Goal: Task Accomplishment & Management: Manage account settings

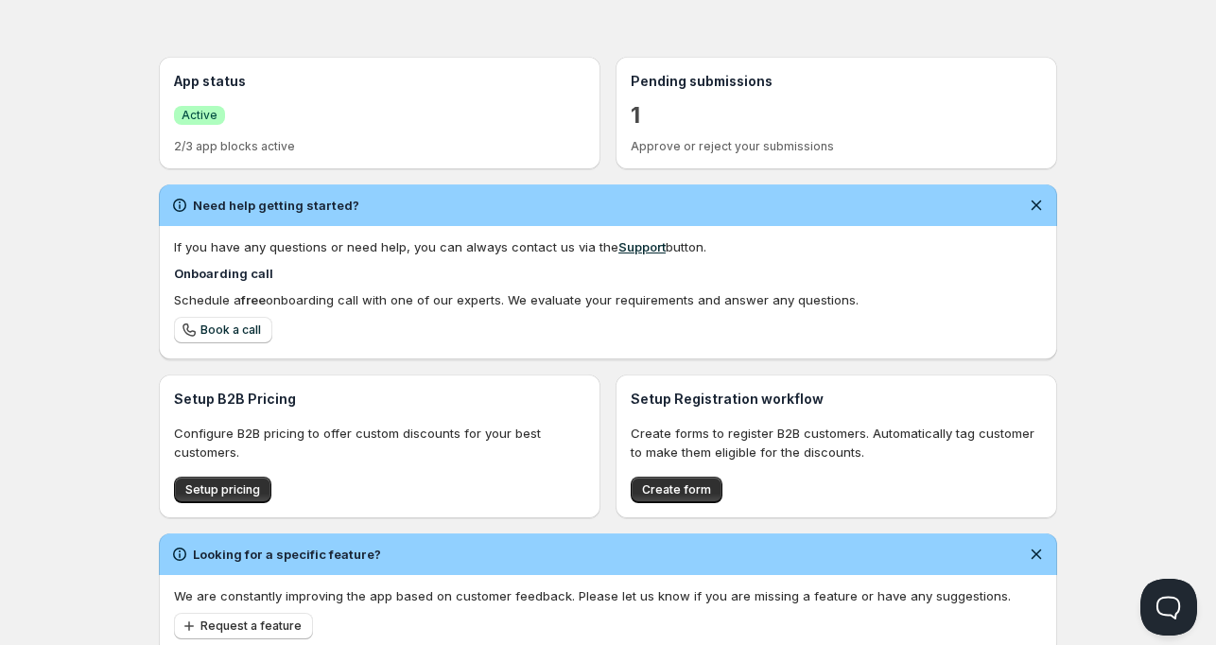
click at [689, 80] on h3 "Pending submissions" at bounding box center [836, 81] width 411 height 19
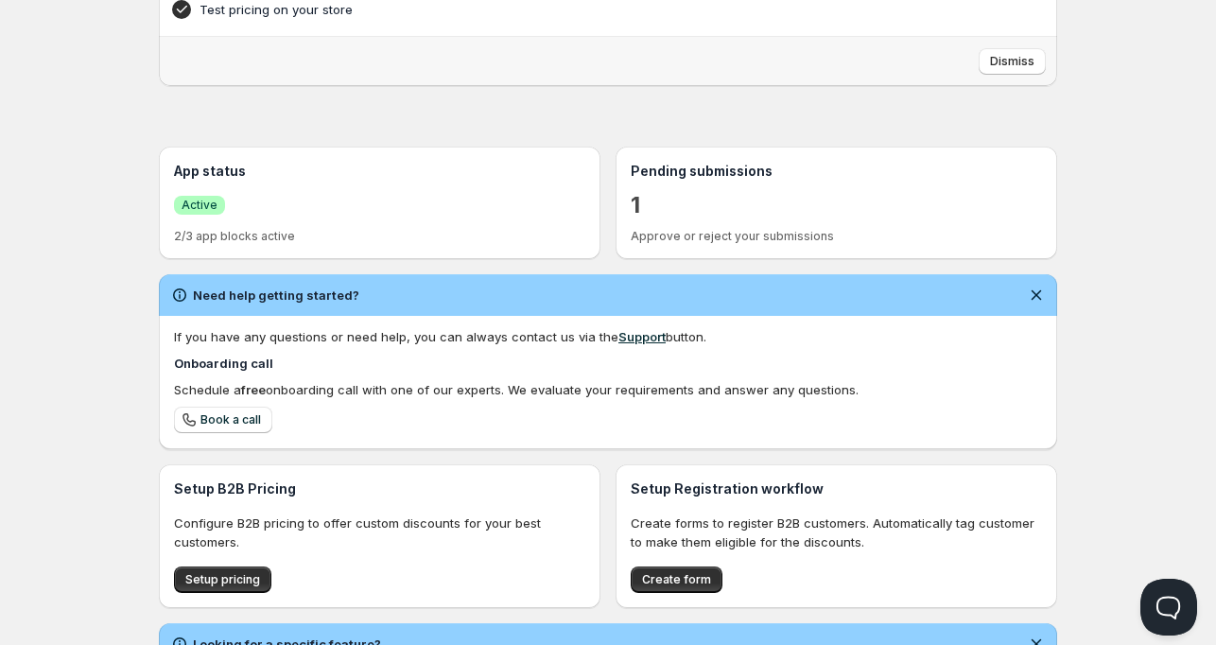
scroll to position [437, 0]
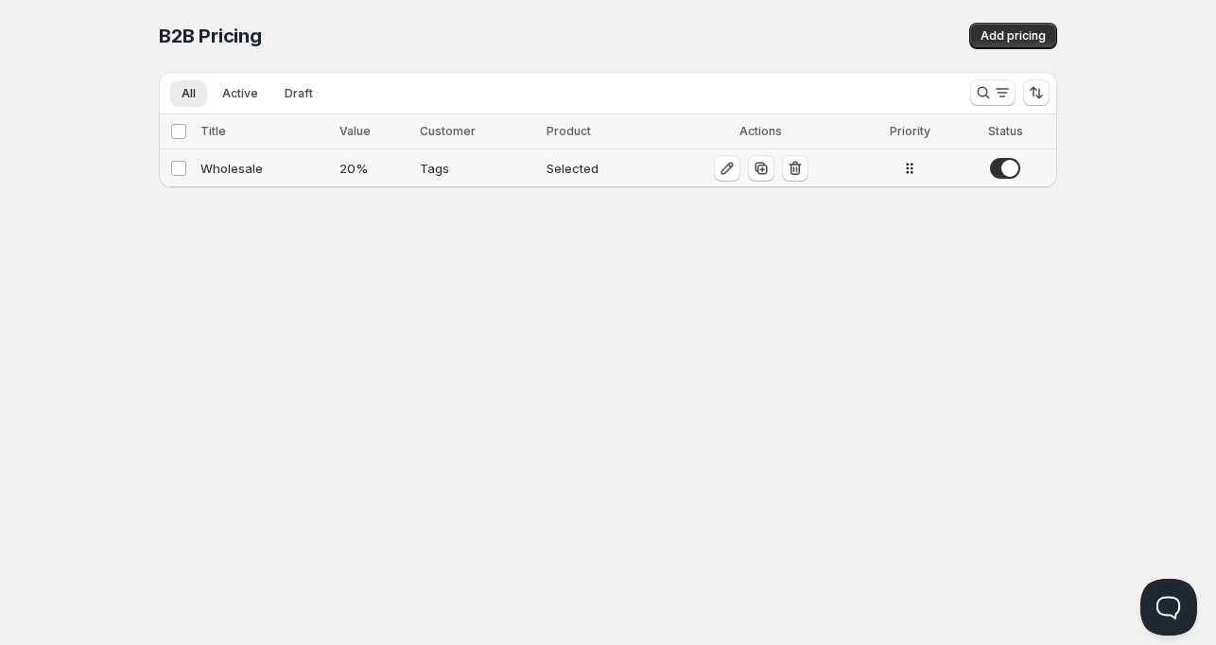
click at [243, 171] on div "Wholesale" at bounding box center [264, 168] width 128 height 19
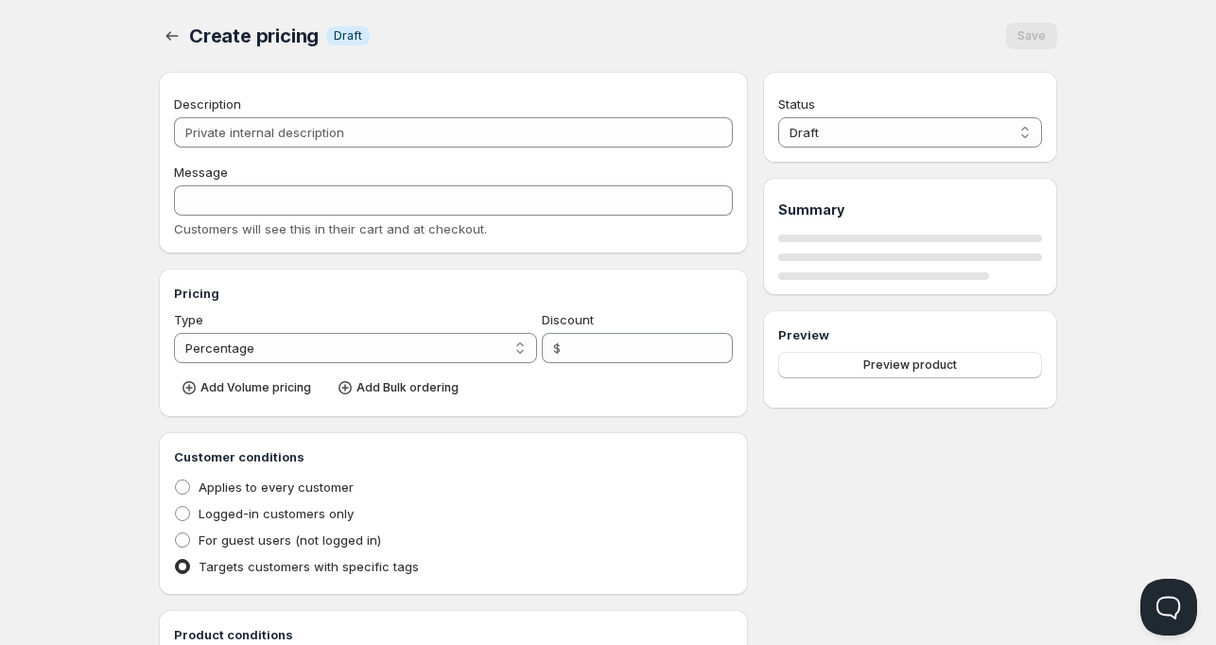
type input "Wholesale"
type input "WHOLESALE"
type input "20"
radio input "true"
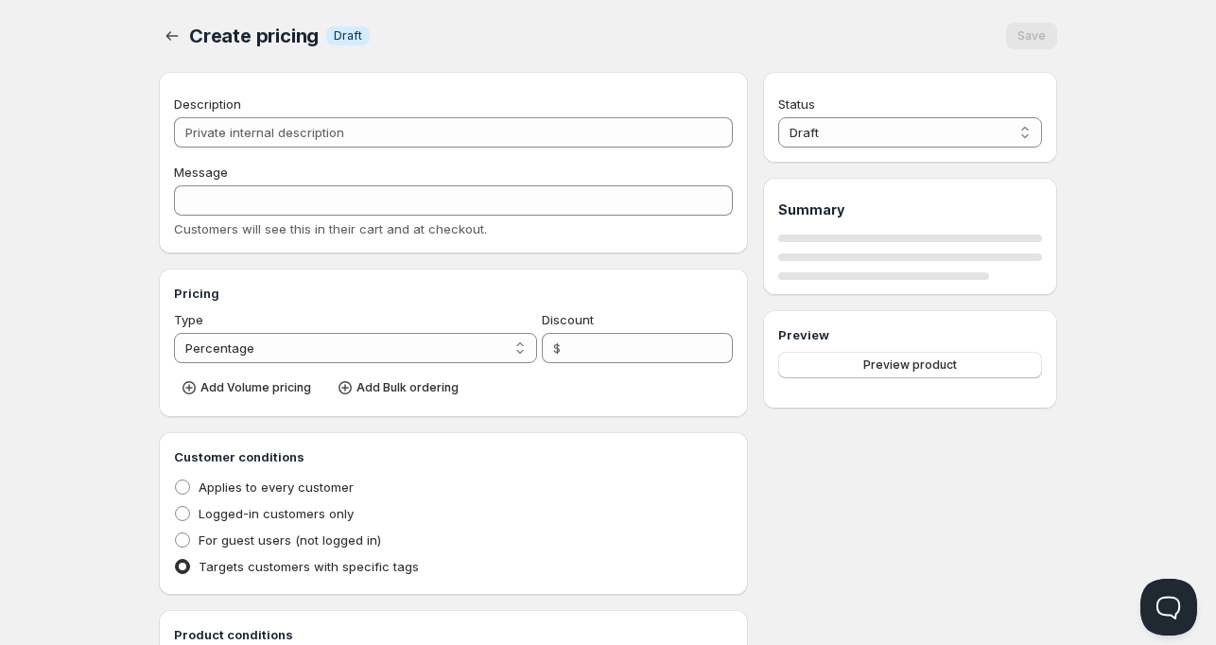
checkbox input "true"
select select "1"
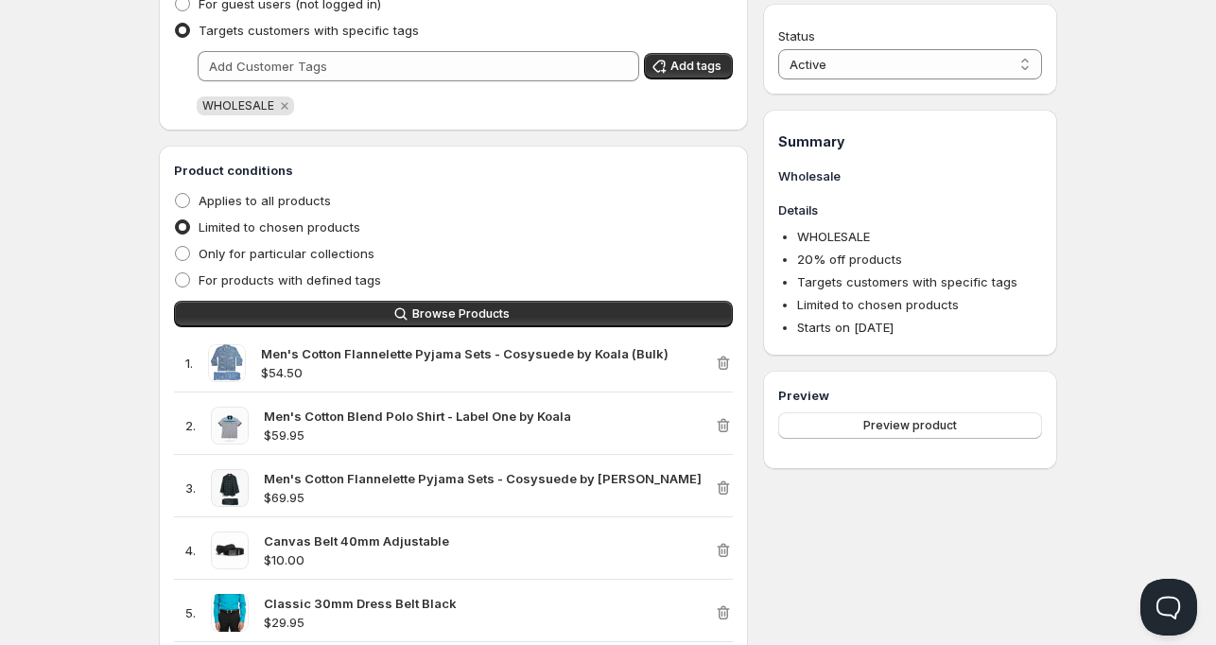
scroll to position [378, 0]
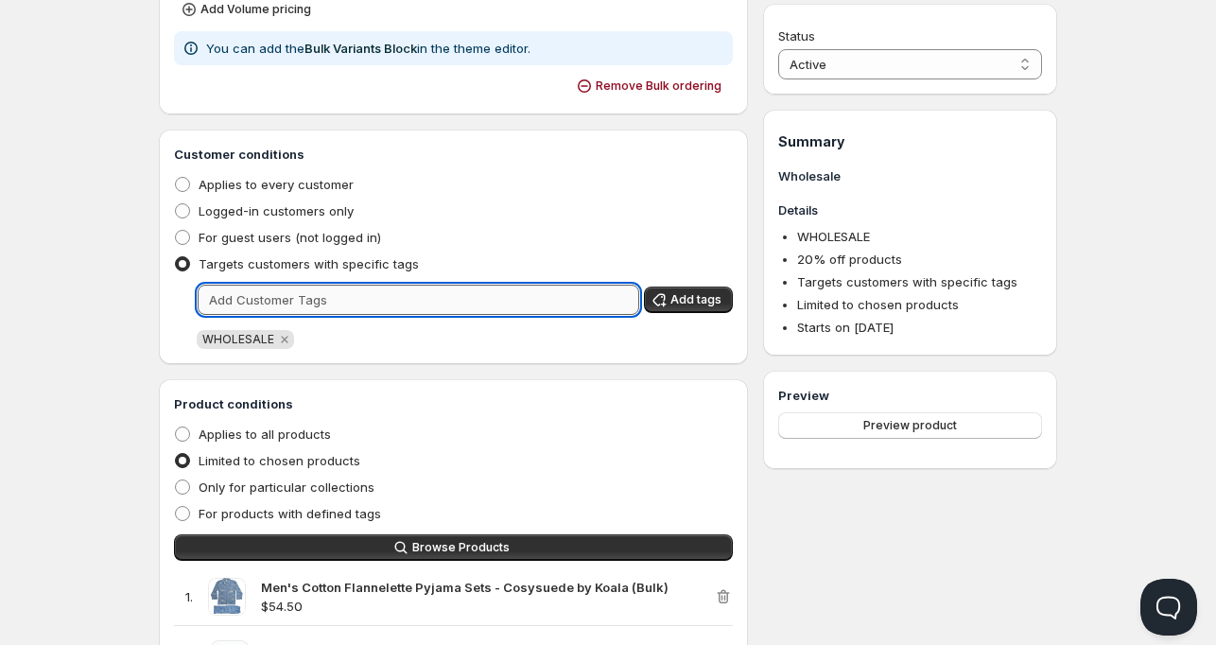
click at [350, 296] on input "text" at bounding box center [419, 300] width 442 height 30
type input "B"
type input "bulk"
click at [701, 296] on span "Add tags" at bounding box center [696, 299] width 51 height 15
click at [429, 304] on input "text" at bounding box center [419, 300] width 442 height 30
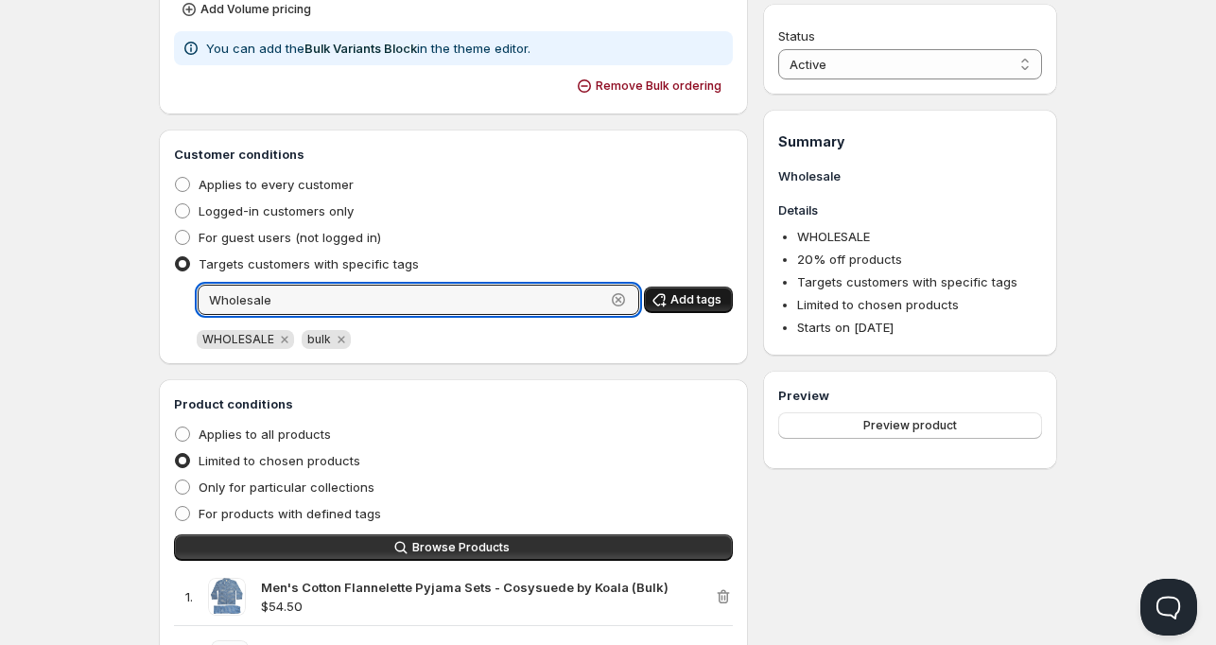
type input "Wholesale"
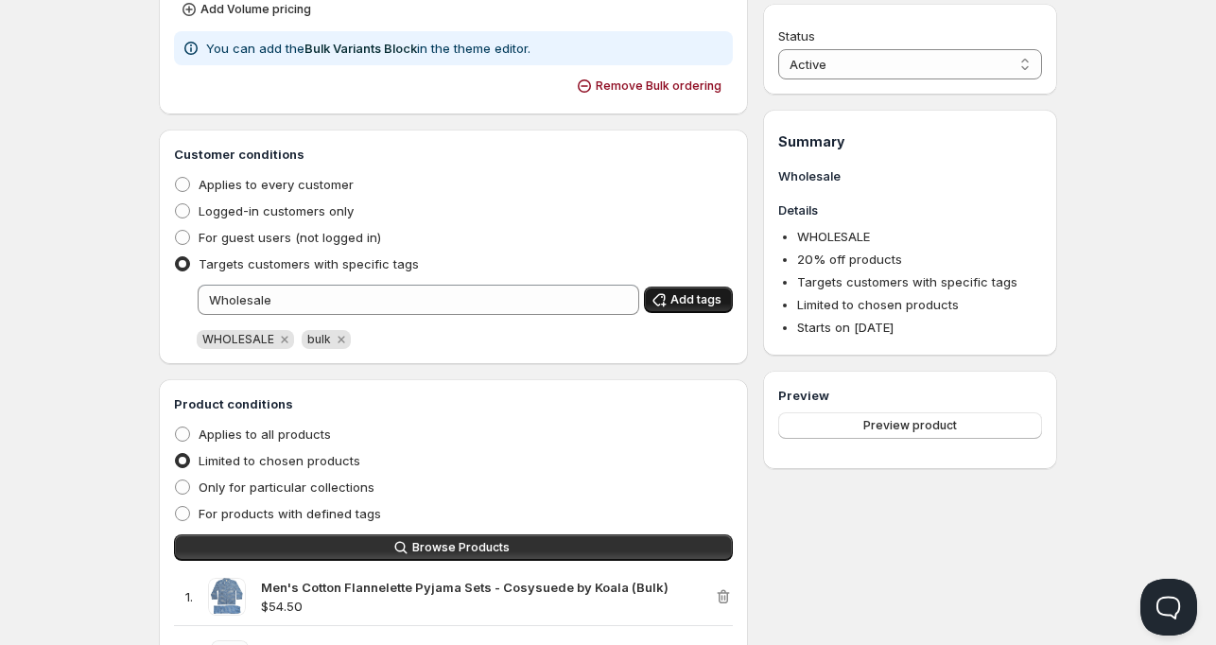
click at [714, 289] on button "Add tags" at bounding box center [688, 300] width 89 height 26
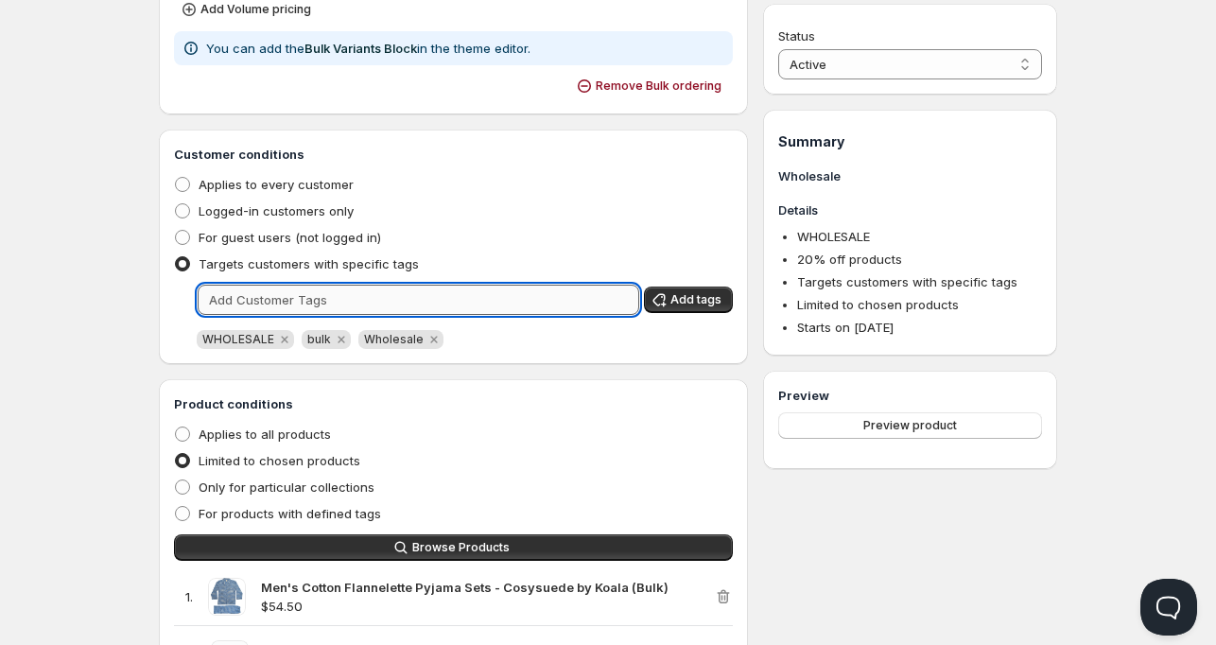
click at [451, 296] on input "text" at bounding box center [419, 300] width 442 height 30
type input "wholesale"
click at [724, 302] on button "Add tags" at bounding box center [688, 300] width 89 height 26
click at [484, 304] on input "text" at bounding box center [419, 300] width 442 height 30
type input "BULK"
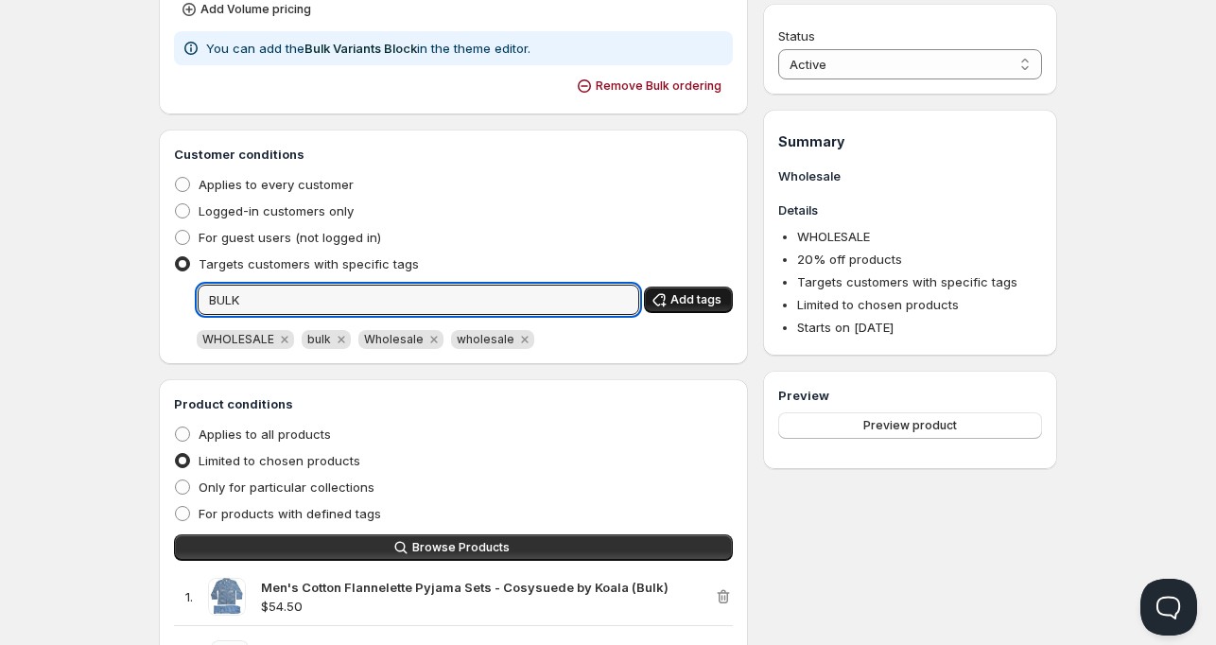
click at [705, 296] on span "Add tags" at bounding box center [696, 299] width 51 height 15
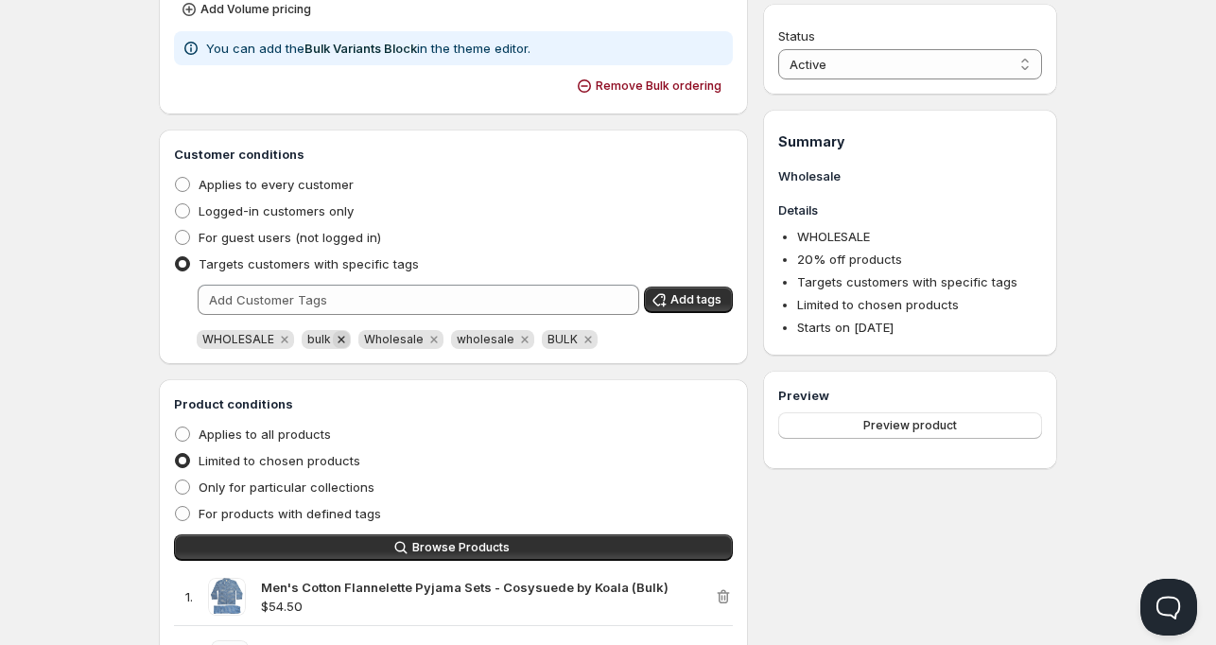
click at [340, 337] on icon "Remove bulk" at bounding box center [341, 339] width 17 height 17
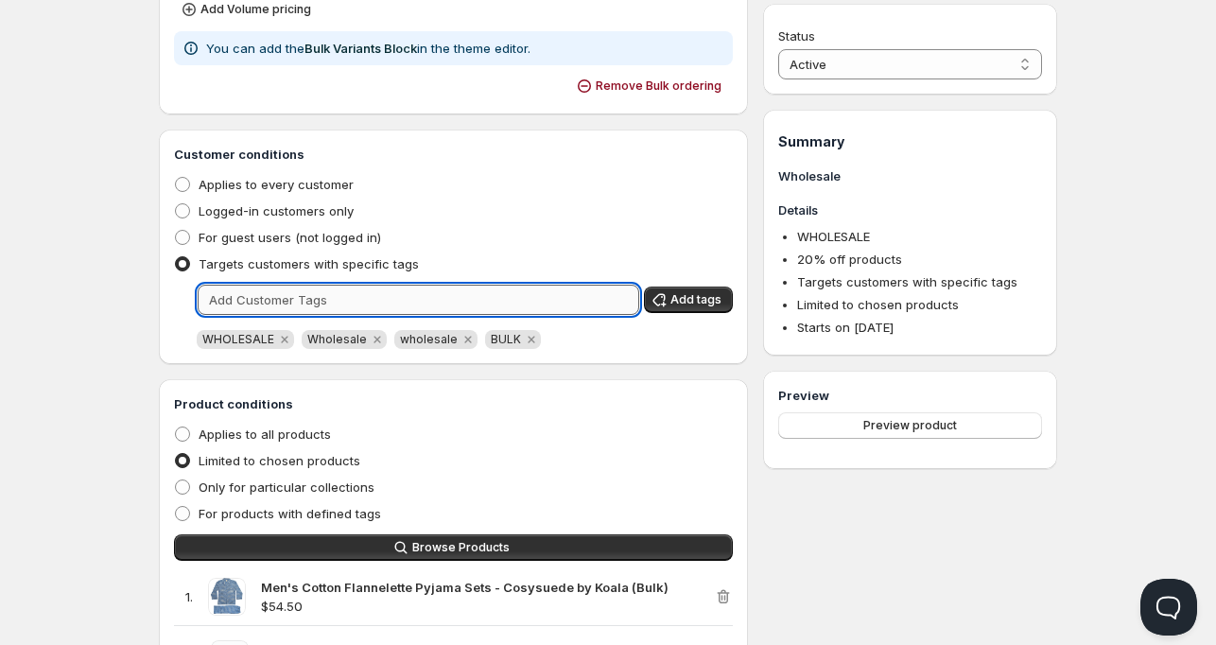
click at [351, 306] on input "text" at bounding box center [419, 300] width 442 height 30
type input "Bulk"
click at [699, 295] on span "Add tags" at bounding box center [696, 299] width 51 height 15
click at [509, 291] on input "text" at bounding box center [419, 300] width 442 height 30
type input "bulk"
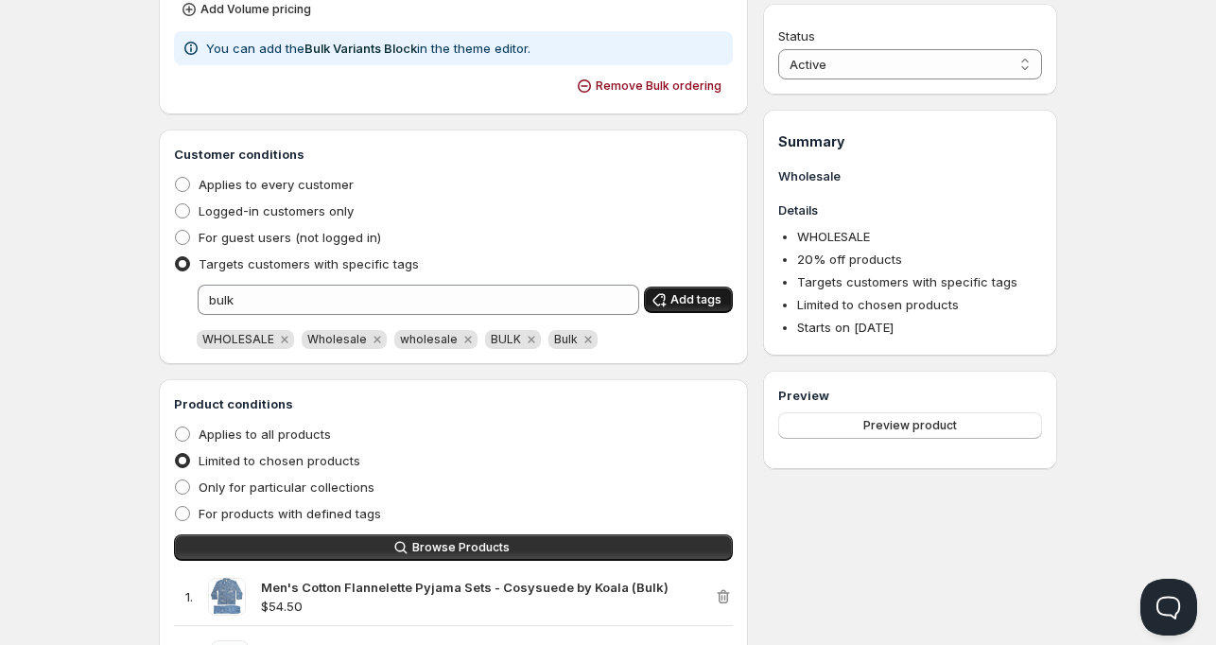
click at [682, 298] on span "Add tags" at bounding box center [696, 299] width 51 height 15
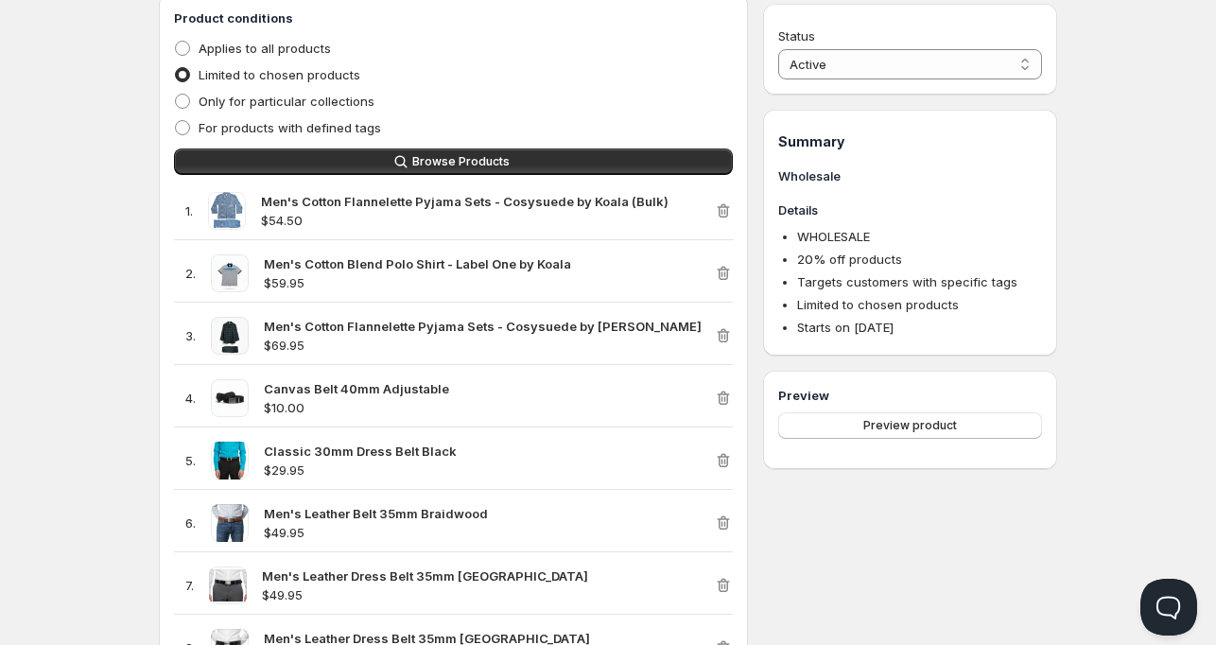
scroll to position [757, 0]
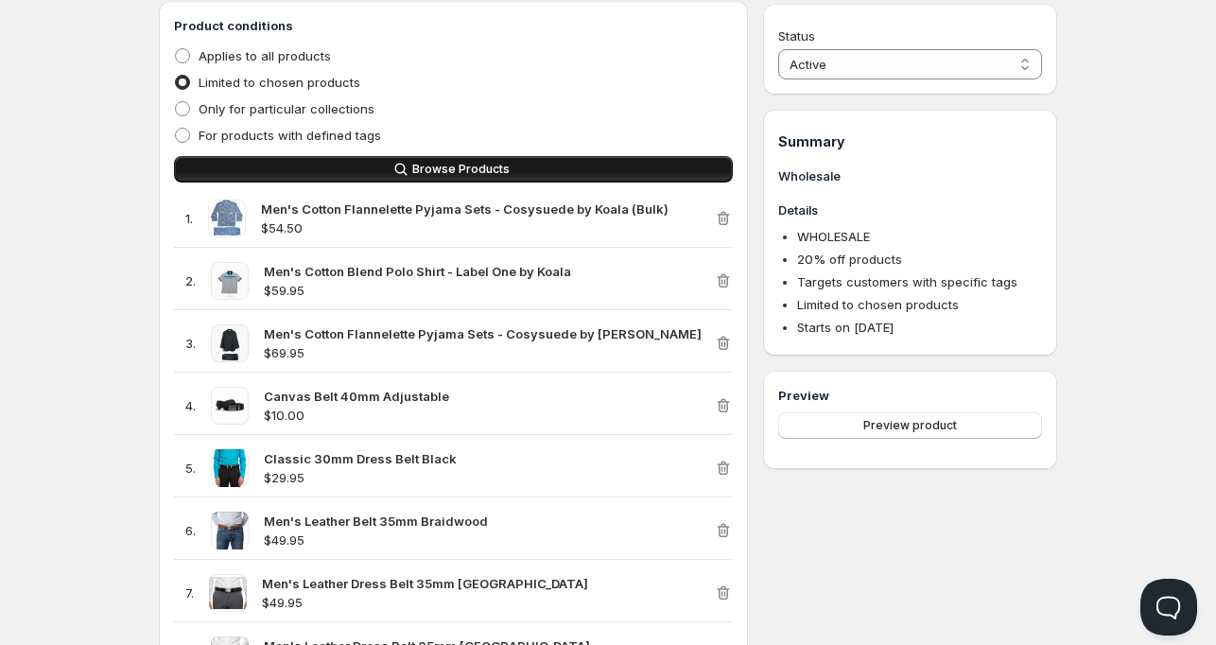
click at [454, 165] on span "Browse Products" at bounding box center [460, 169] width 97 height 15
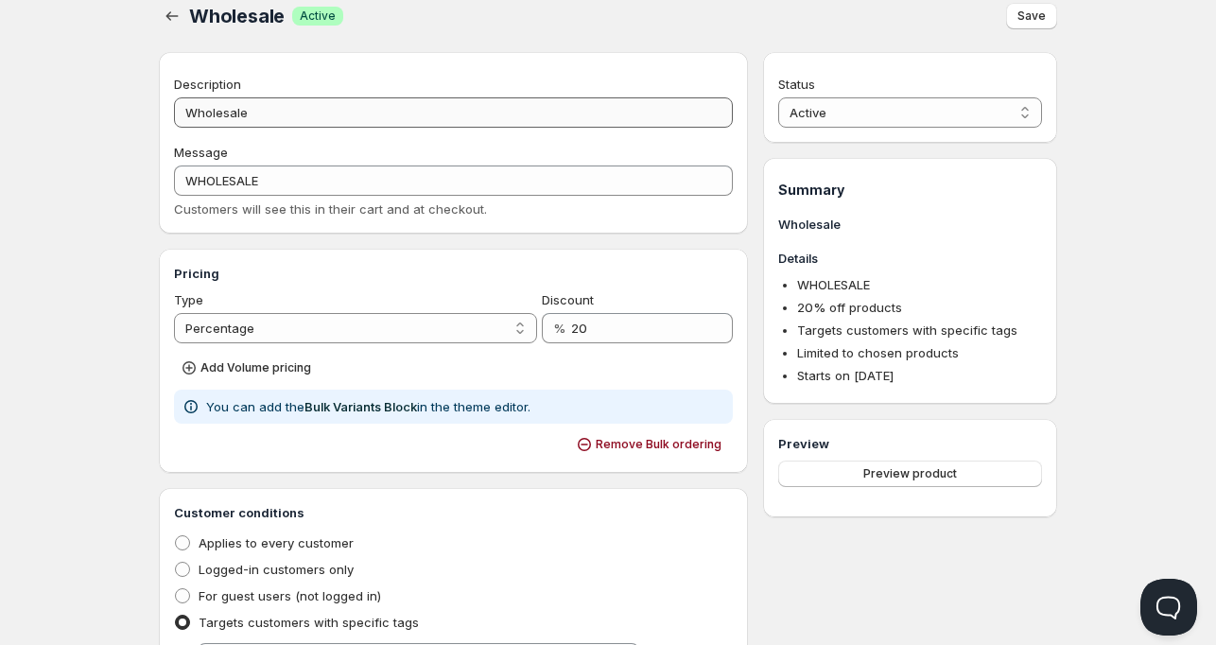
scroll to position [0, 0]
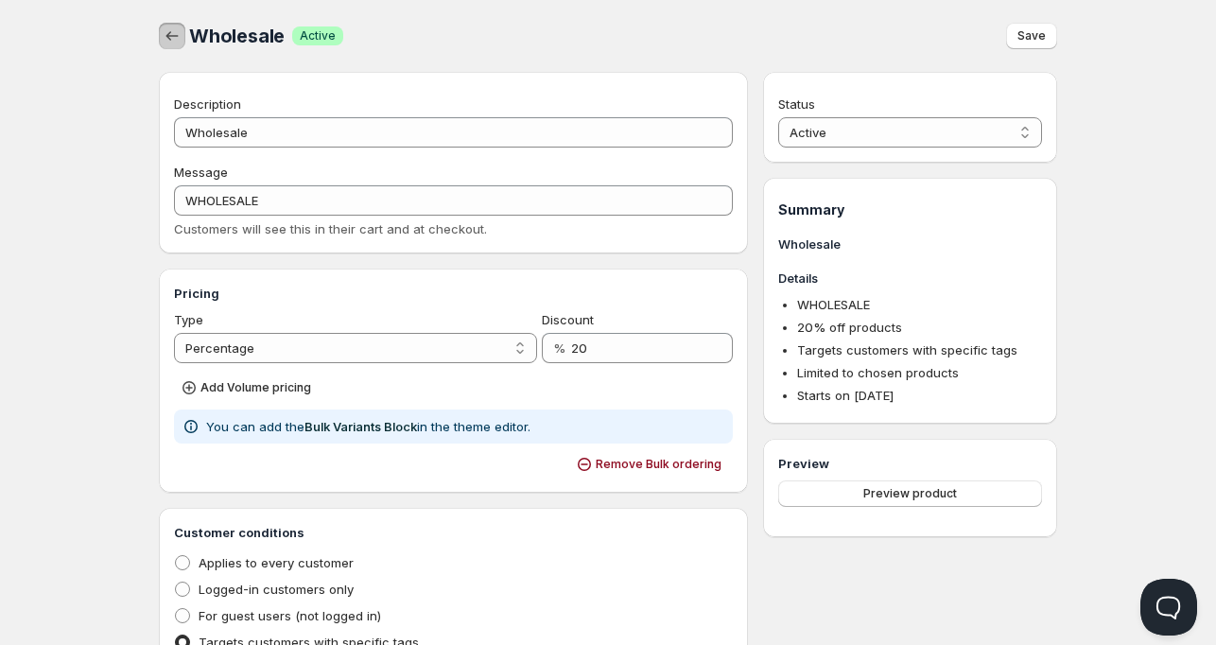
click at [173, 37] on icon "button" at bounding box center [172, 35] width 19 height 19
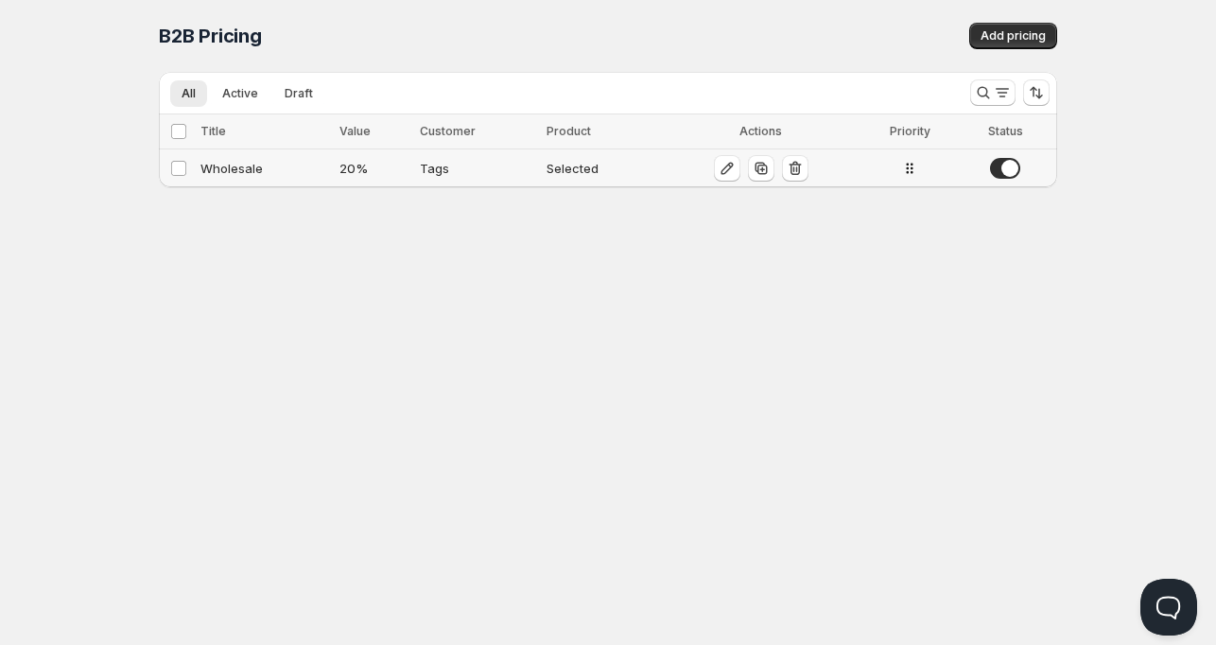
click at [234, 168] on div "Wholesale" at bounding box center [264, 168] width 128 height 19
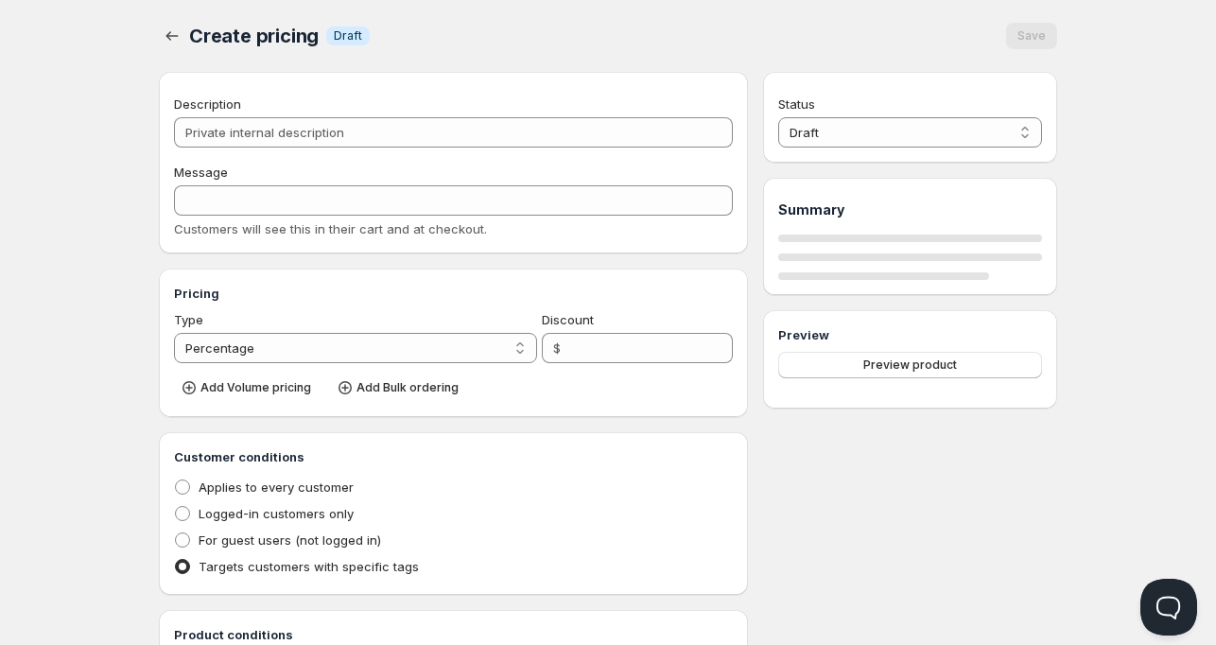
type input "Wholesale"
type input "WHOLESALE"
type input "20"
radio input "true"
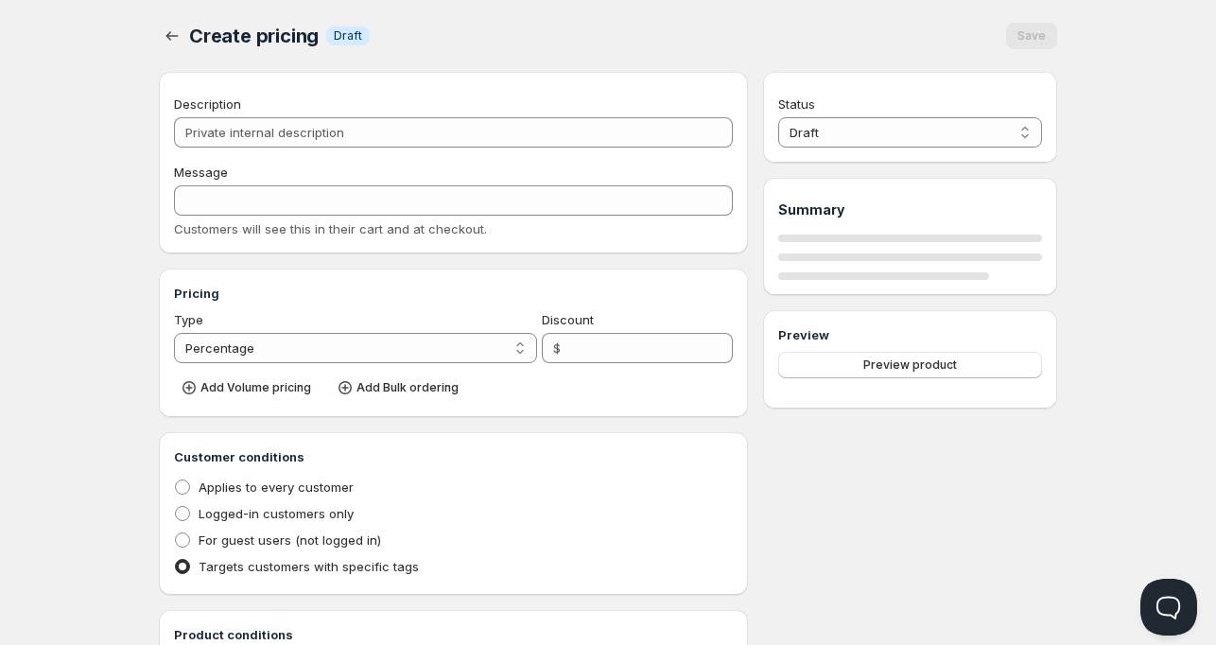
checkbox input "true"
select select "1"
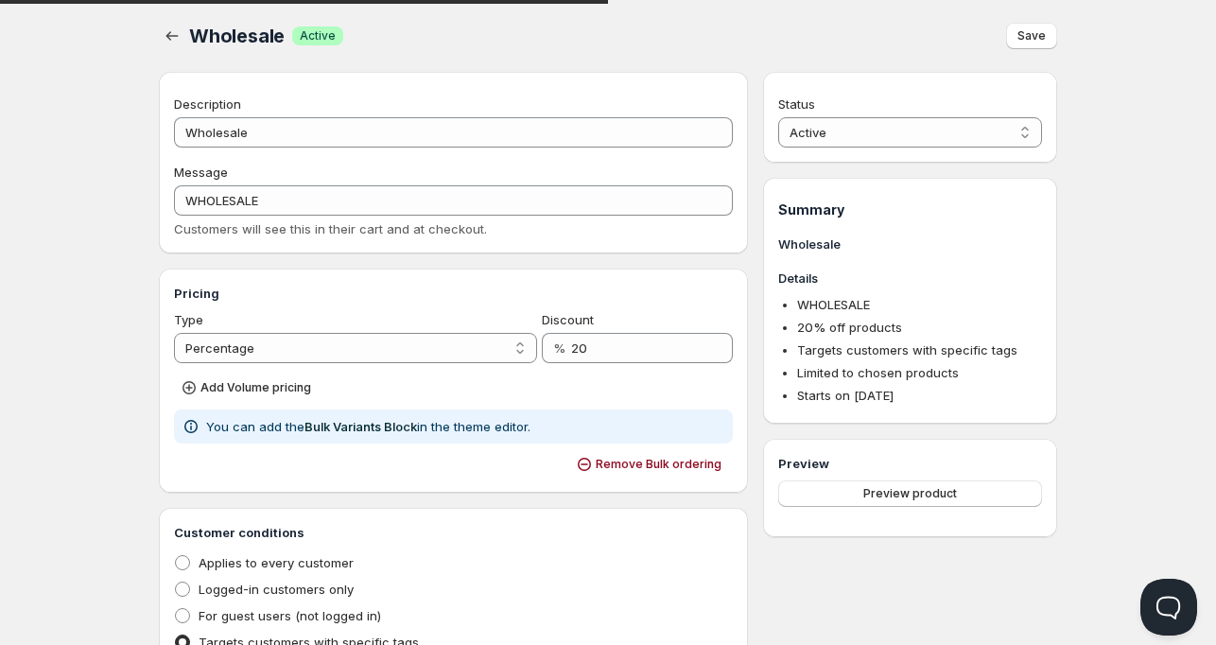
scroll to position [378, 0]
